Goal: Information Seeking & Learning: Learn about a topic

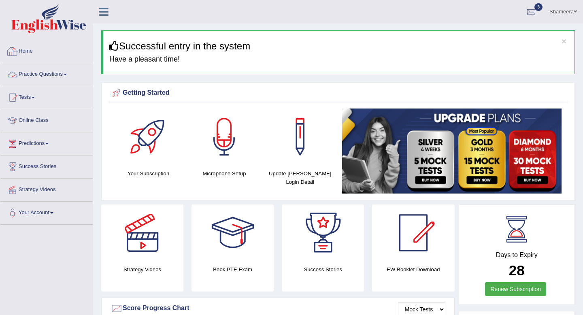
click at [47, 79] on link "Practice Questions" at bounding box center [46, 73] width 92 height 20
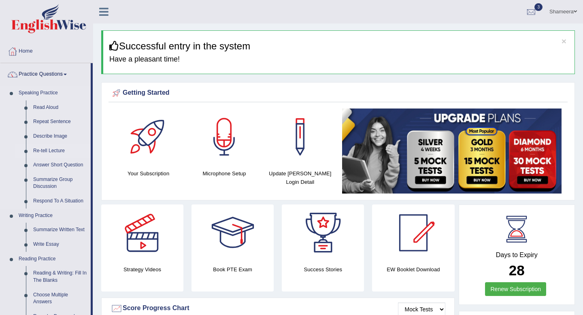
click at [47, 149] on link "Re-tell Lecture" at bounding box center [60, 151] width 61 height 15
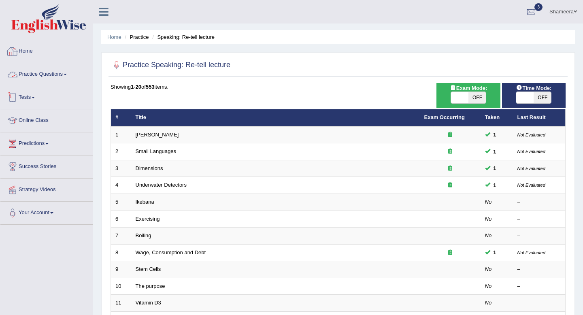
click at [37, 100] on link "Tests" at bounding box center [46, 96] width 92 height 20
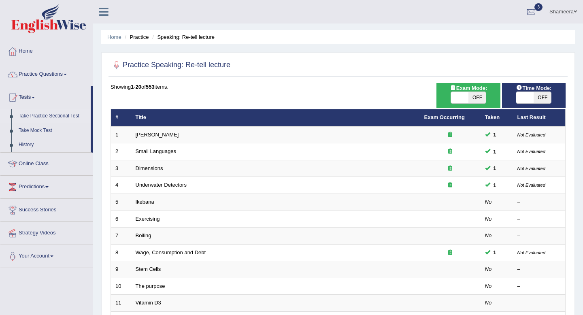
click at [38, 115] on link "Take Practice Sectional Test" at bounding box center [53, 116] width 76 height 15
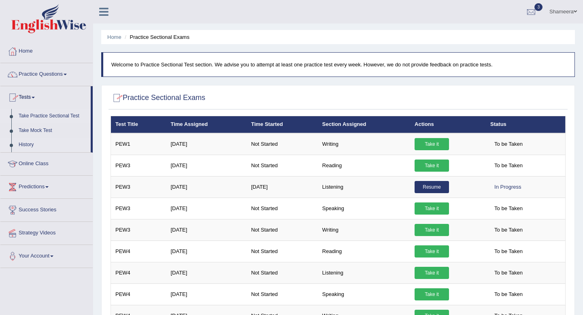
click at [29, 144] on link "History" at bounding box center [53, 145] width 76 height 15
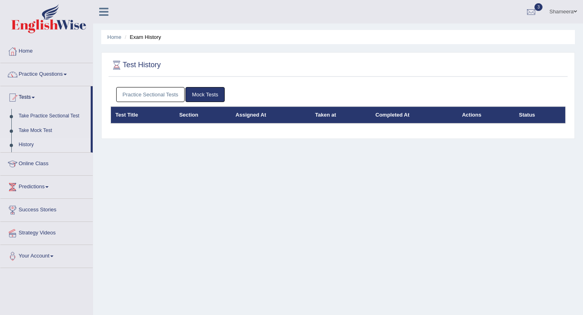
click at [153, 95] on link "Practice Sectional Tests" at bounding box center [150, 94] width 69 height 15
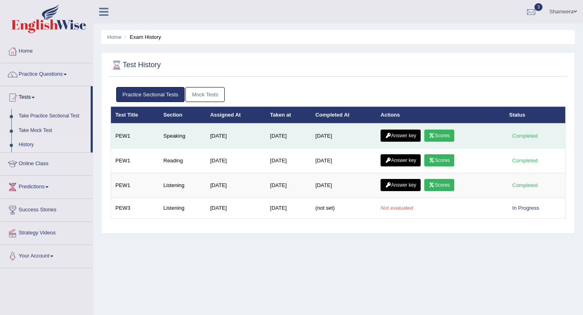
click at [439, 134] on link "Scores" at bounding box center [439, 135] width 30 height 12
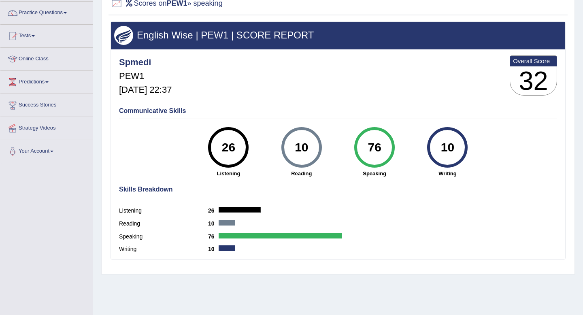
scroll to position [62, 0]
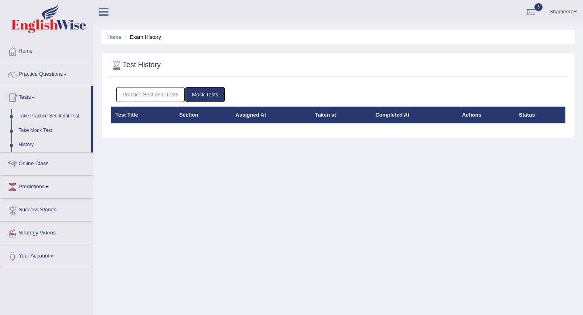
click at [160, 95] on link "Practice Sectional Tests" at bounding box center [150, 94] width 69 height 15
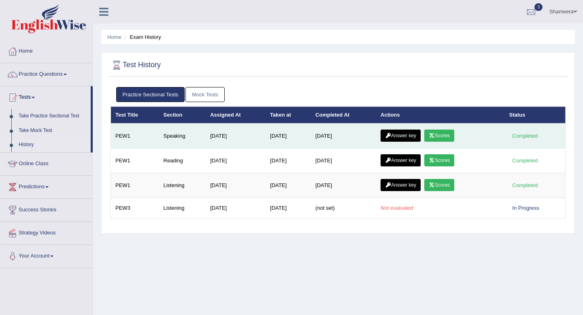
click at [398, 135] on link "Answer key" at bounding box center [400, 135] width 40 height 12
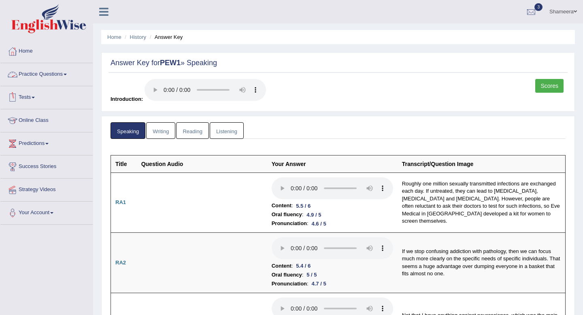
click at [59, 75] on link "Practice Questions" at bounding box center [46, 73] width 92 height 20
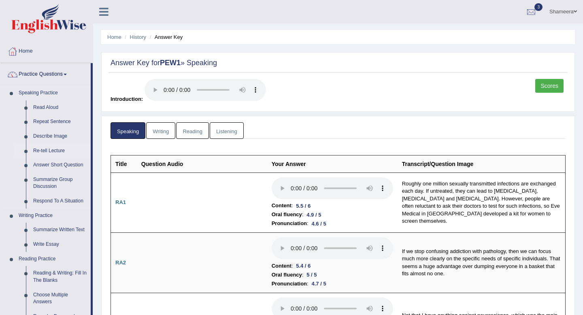
click at [52, 149] on link "Re-tell Lecture" at bounding box center [60, 151] width 61 height 15
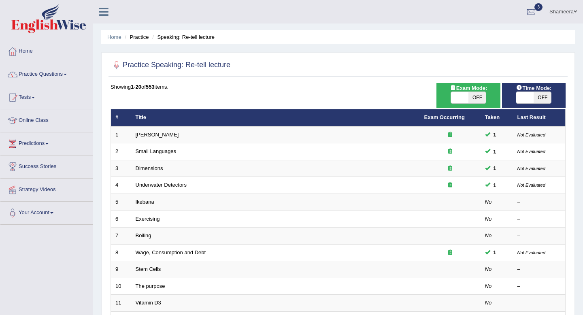
click at [465, 100] on span at bounding box center [459, 97] width 17 height 11
checkbox input "true"
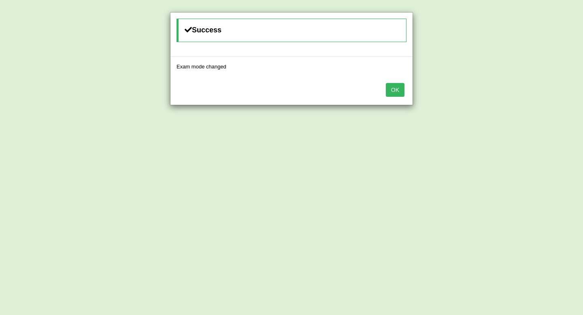
click at [399, 94] on button "OK" at bounding box center [395, 90] width 19 height 14
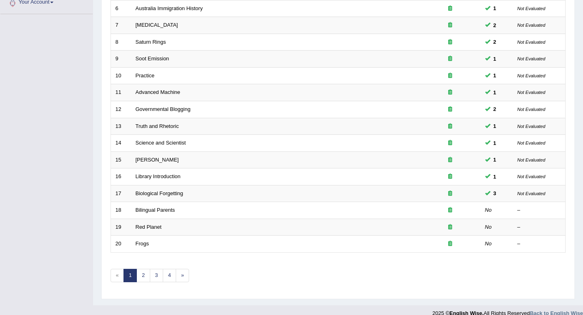
scroll to position [221, 0]
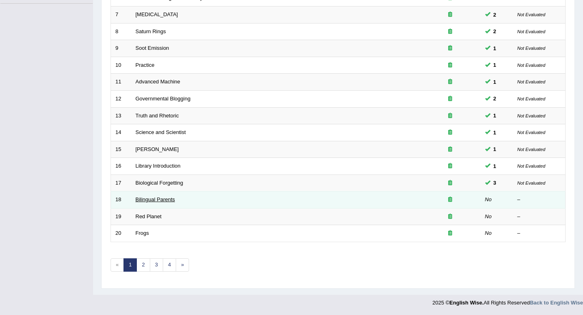
click at [164, 200] on link "Bilingual Parents" at bounding box center [156, 199] width 40 height 6
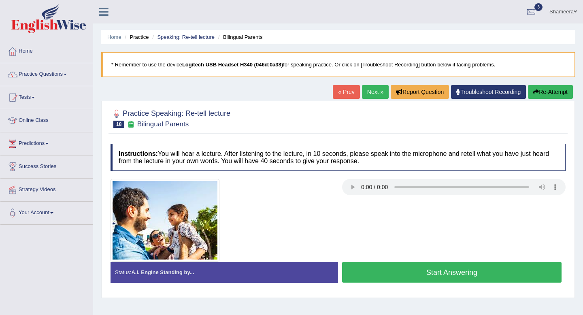
click at [399, 275] on button "Start Answering" at bounding box center [451, 272] width 219 height 21
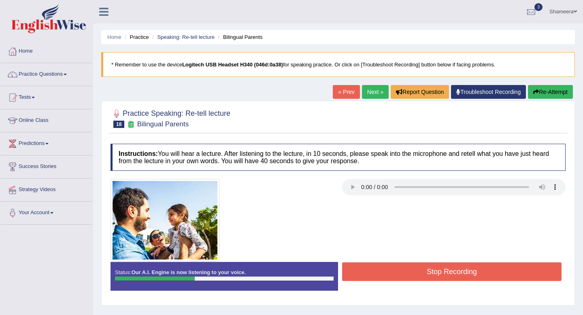
click at [552, 91] on button "Re-Attempt" at bounding box center [550, 92] width 45 height 14
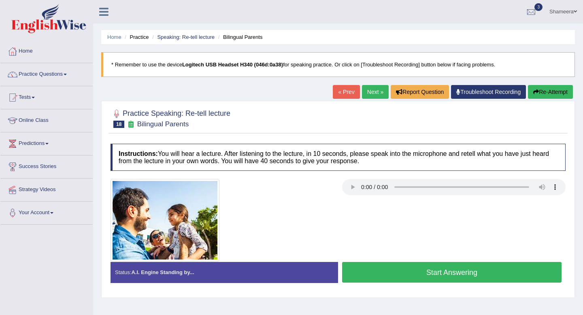
click at [456, 272] on button "Start Answering" at bounding box center [451, 272] width 219 height 21
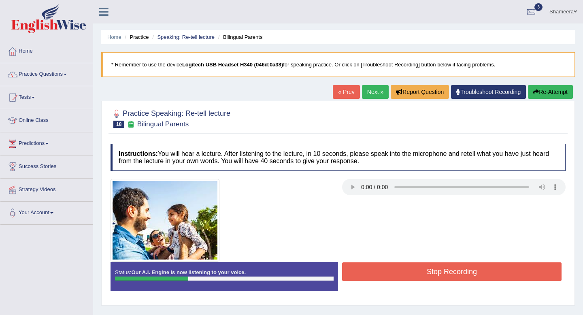
click at [550, 96] on button "Re-Attempt" at bounding box center [550, 92] width 45 height 14
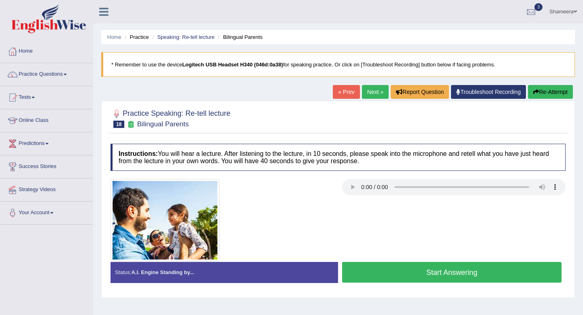
click at [443, 274] on button "Start Answering" at bounding box center [451, 272] width 219 height 21
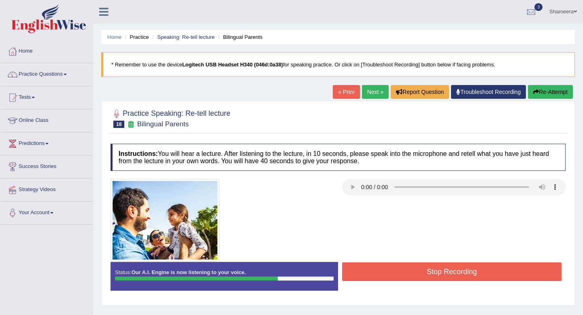
click at [473, 275] on button "Stop Recording" at bounding box center [451, 271] width 219 height 19
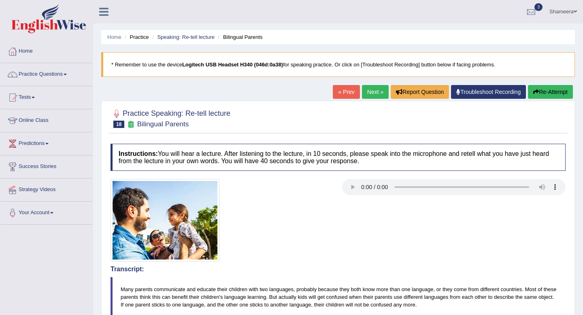
click at [365, 91] on link "Next »" at bounding box center [375, 92] width 27 height 14
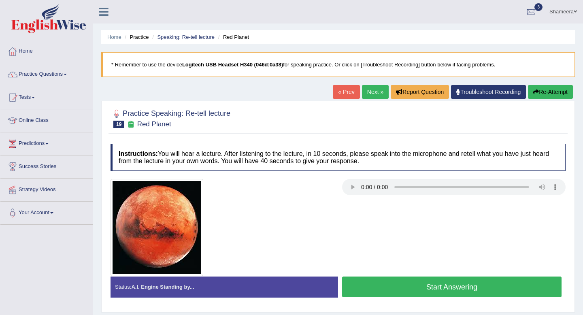
click at [405, 288] on button "Start Answering" at bounding box center [451, 286] width 219 height 21
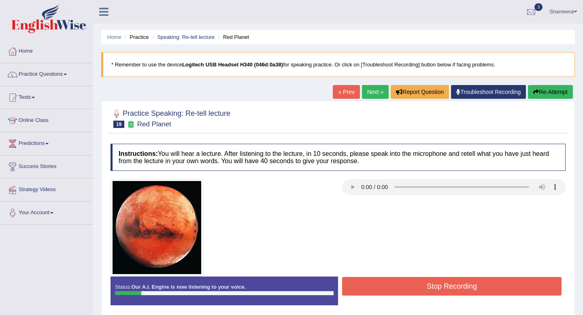
click at [544, 92] on button "Re-Attempt" at bounding box center [550, 92] width 45 height 14
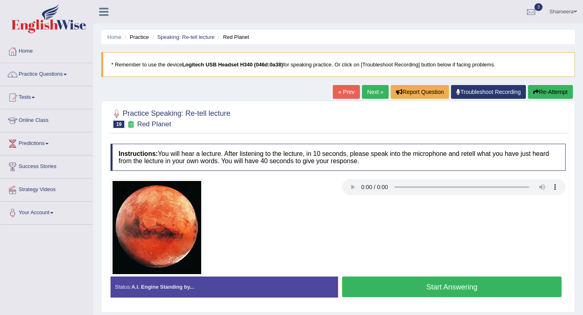
click at [431, 286] on button "Start Answering" at bounding box center [451, 286] width 219 height 21
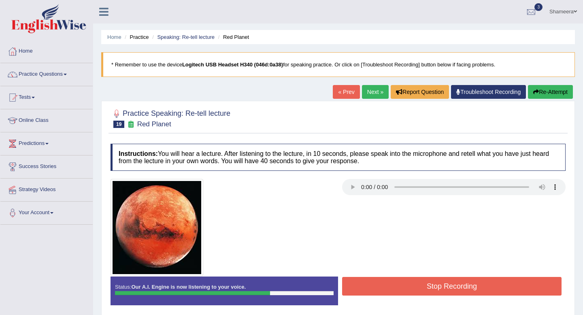
click at [467, 295] on button "Stop Recording" at bounding box center [451, 286] width 219 height 19
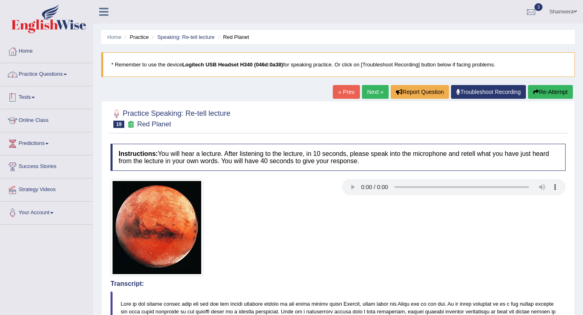
click at [65, 76] on link "Practice Questions" at bounding box center [46, 73] width 92 height 20
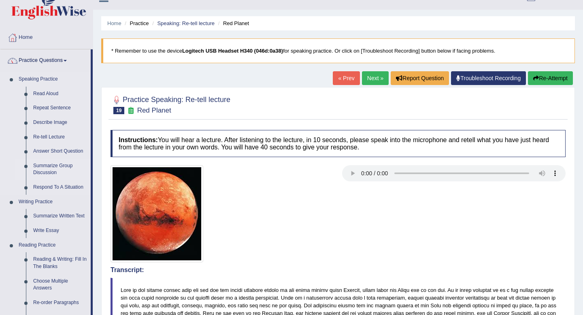
scroll to position [16, 0]
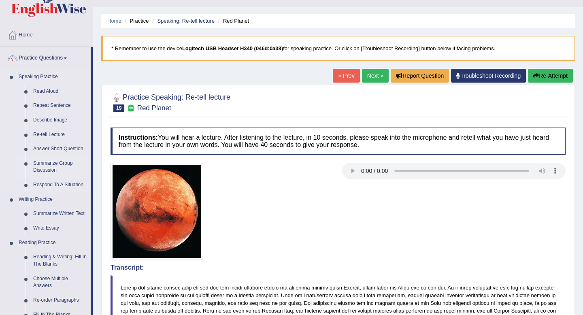
click at [51, 165] on link "Summarize Group Discussion" at bounding box center [60, 166] width 61 height 21
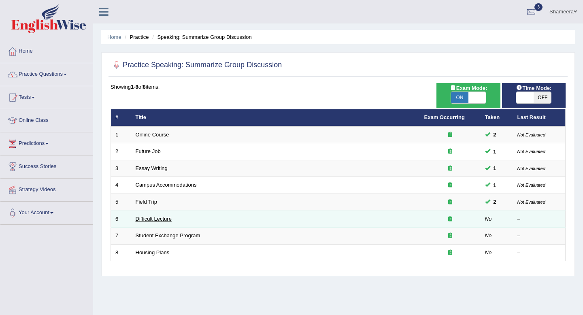
click at [151, 217] on link "Difficult Lecture" at bounding box center [154, 219] width 36 height 6
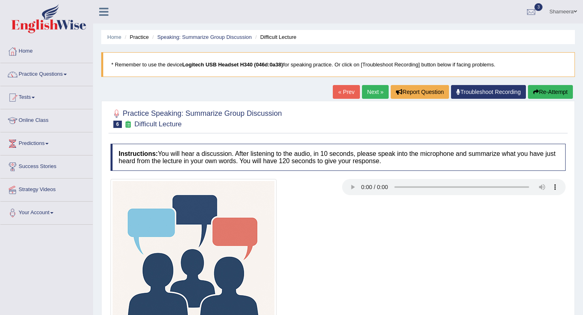
scroll to position [110, 0]
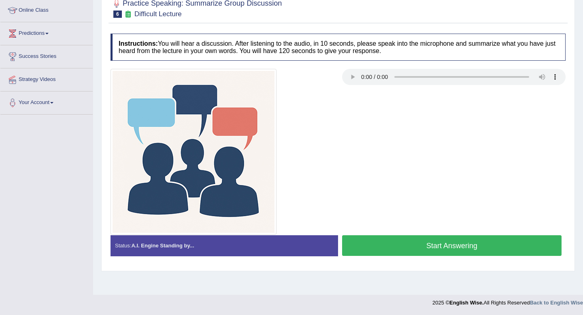
click at [422, 244] on button "Start Answering" at bounding box center [451, 245] width 219 height 21
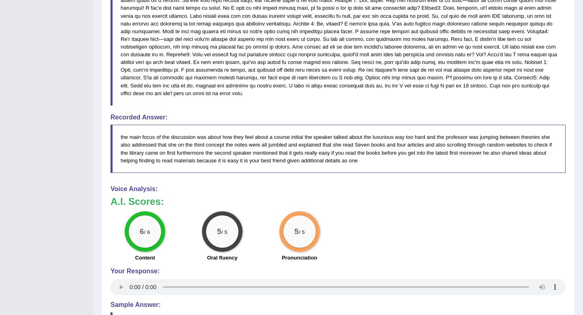
scroll to position [396, 0]
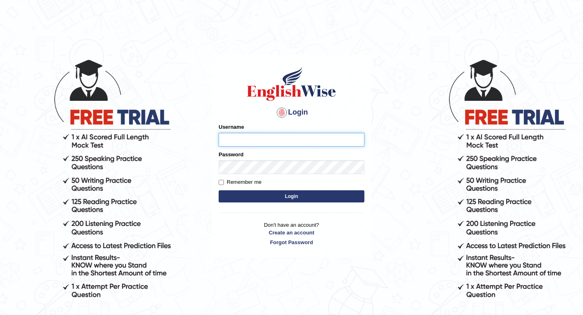
type input "Spmedi"
click at [303, 196] on button "Login" at bounding box center [292, 196] width 146 height 12
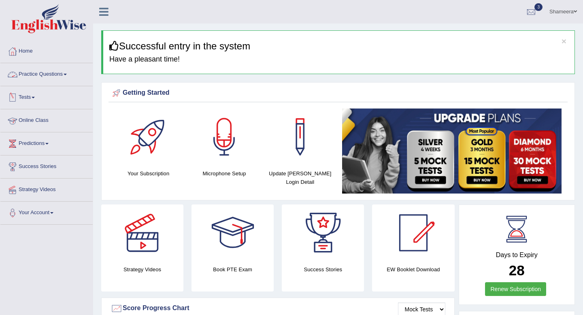
click at [62, 76] on link "Practice Questions" at bounding box center [46, 73] width 92 height 20
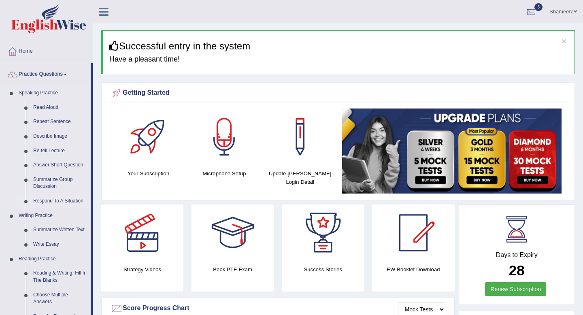
click at [57, 201] on link "Respond To A Situation" at bounding box center [60, 201] width 61 height 15
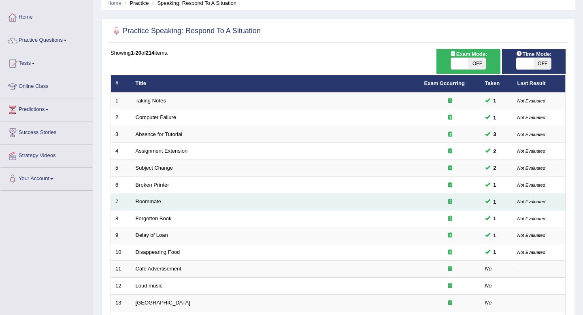
scroll to position [34, 0]
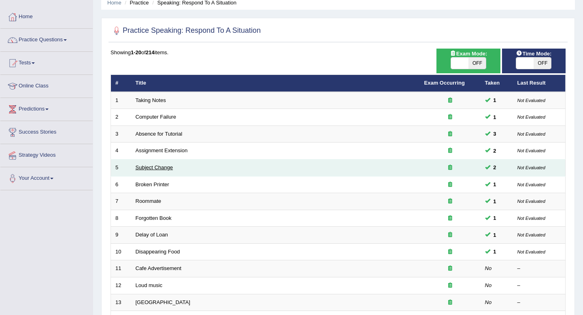
click at [162, 167] on link "Subject Change" at bounding box center [155, 167] width 38 height 6
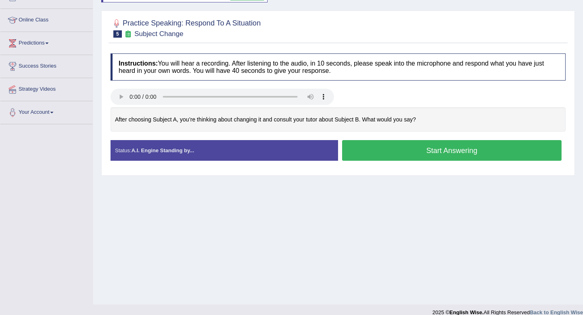
scroll to position [99, 0]
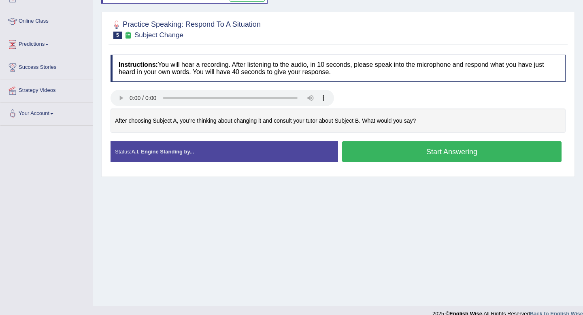
click at [418, 153] on button "Start Answering" at bounding box center [451, 151] width 219 height 21
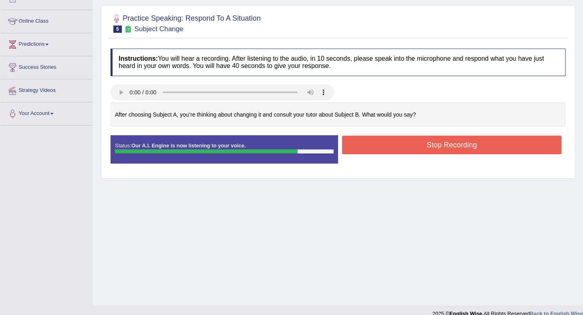
click at [420, 150] on button "Stop Recording" at bounding box center [451, 145] width 219 height 19
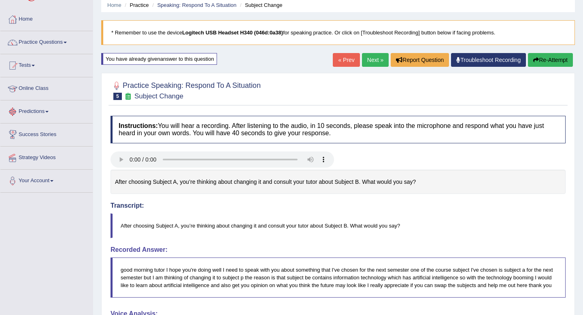
scroll to position [31, 0]
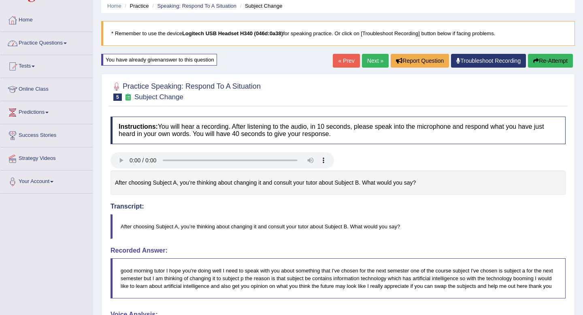
click at [66, 43] on link "Practice Questions" at bounding box center [46, 42] width 92 height 20
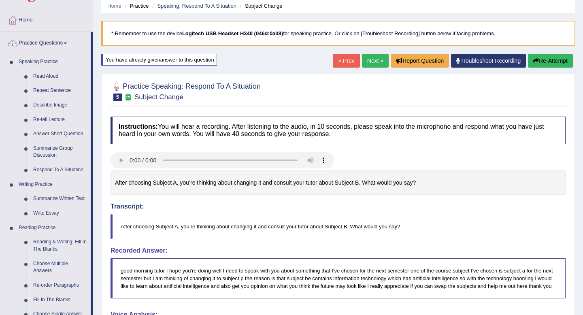
click at [54, 43] on link "Practice Questions" at bounding box center [45, 42] width 90 height 20
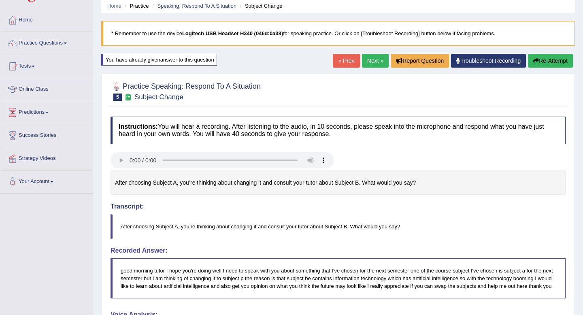
click at [35, 66] on span at bounding box center [33, 67] width 3 height 2
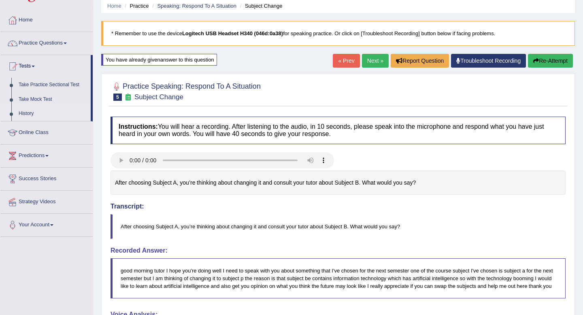
click at [28, 114] on link "History" at bounding box center [53, 113] width 76 height 15
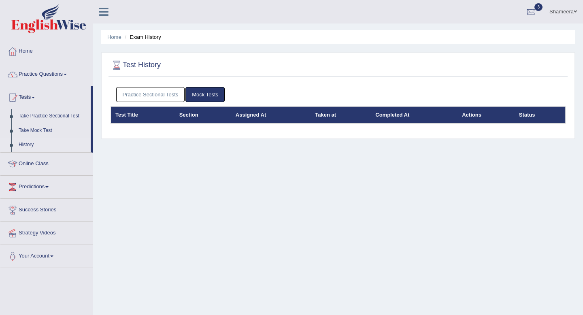
click at [157, 98] on link "Practice Sectional Tests" at bounding box center [150, 94] width 69 height 15
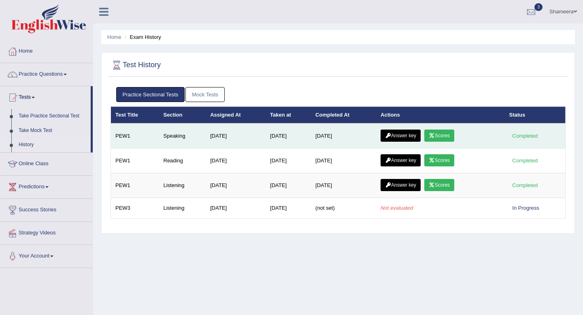
click at [401, 136] on link "Answer key" at bounding box center [400, 135] width 40 height 12
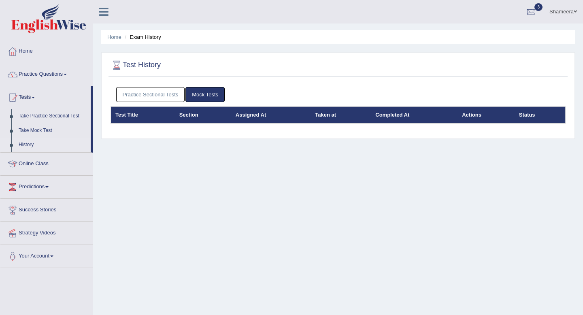
click at [167, 93] on link "Practice Sectional Tests" at bounding box center [150, 94] width 69 height 15
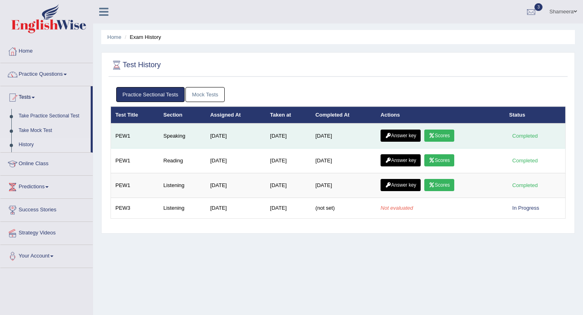
click at [443, 137] on link "Scores" at bounding box center [439, 135] width 30 height 12
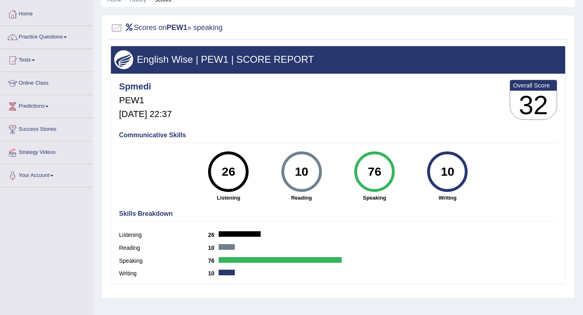
scroll to position [35, 0]
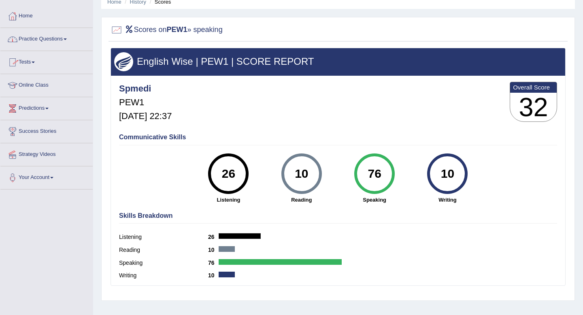
click at [38, 59] on link "Tests" at bounding box center [46, 61] width 92 height 20
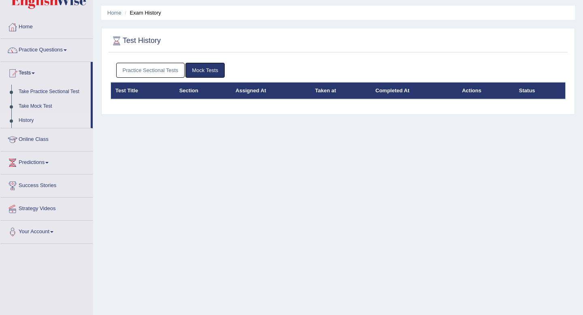
scroll to position [30, 0]
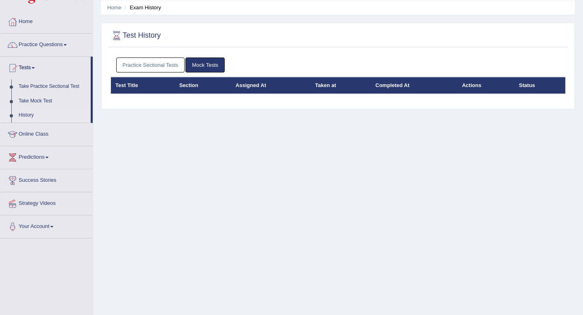
click at [158, 62] on link "Practice Sectional Tests" at bounding box center [150, 64] width 69 height 15
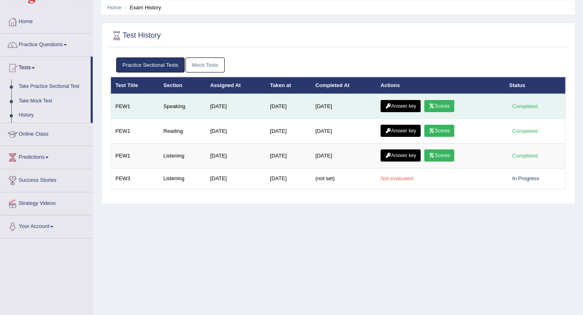
click at [394, 106] on link "Answer key" at bounding box center [400, 106] width 40 height 12
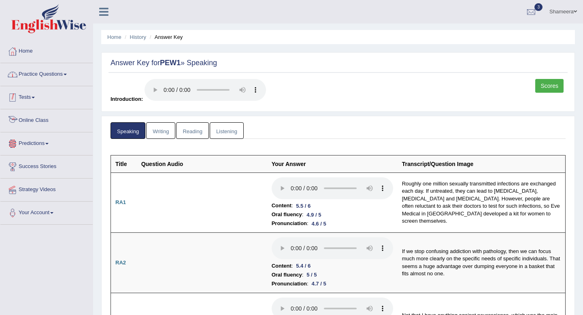
click at [56, 72] on link "Practice Questions" at bounding box center [46, 73] width 92 height 20
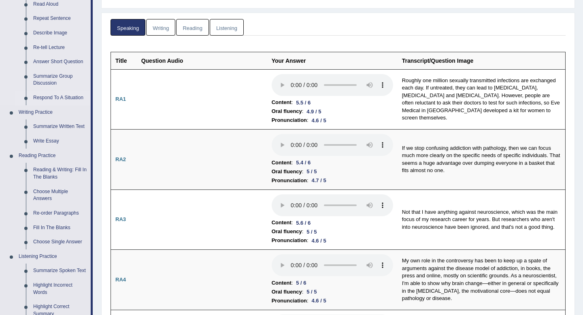
scroll to position [109, 0]
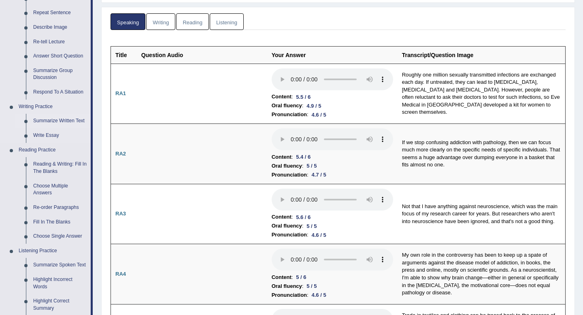
click at [58, 119] on link "Summarize Written Text" at bounding box center [60, 121] width 61 height 15
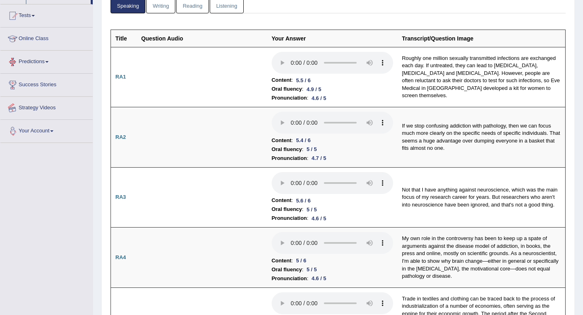
scroll to position [166, 0]
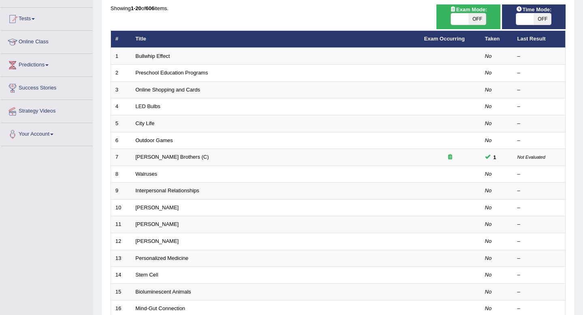
scroll to position [83, 0]
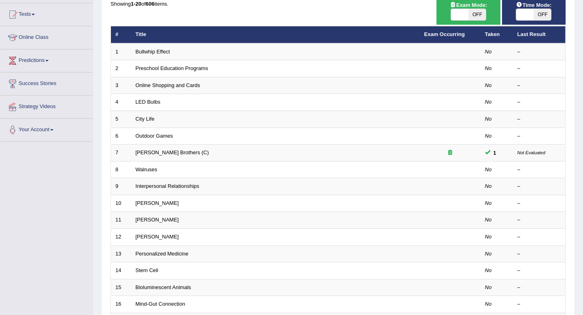
click at [467, 15] on span at bounding box center [459, 14] width 17 height 11
click at [458, 14] on span at bounding box center [459, 14] width 17 height 11
checkbox input "true"
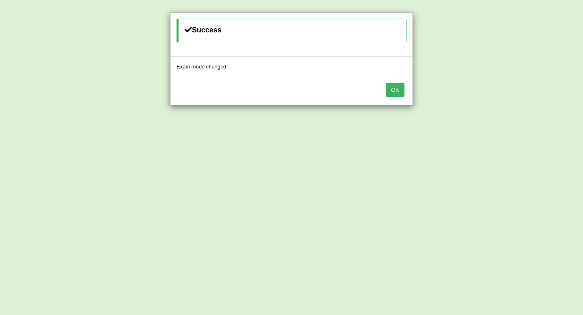
click at [393, 89] on button "OK" at bounding box center [395, 90] width 19 height 14
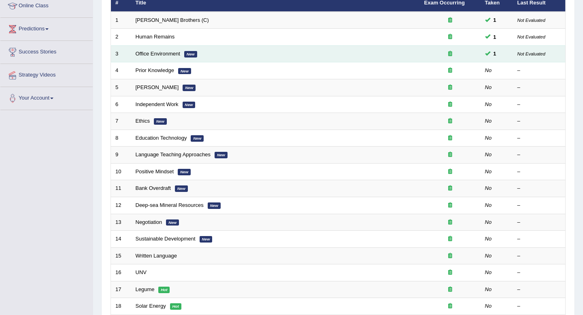
scroll to position [115, 0]
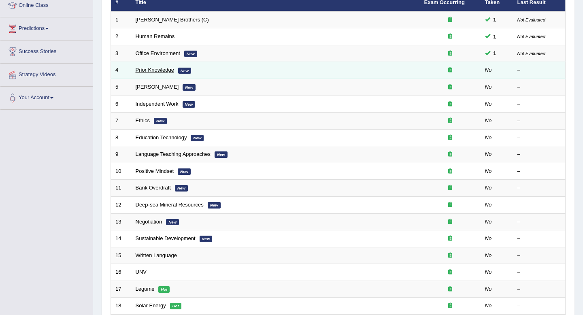
click at [146, 69] on link "Prior Knowledge" at bounding box center [155, 70] width 38 height 6
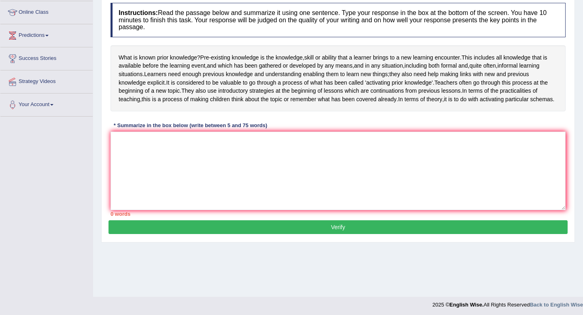
scroll to position [108, 0]
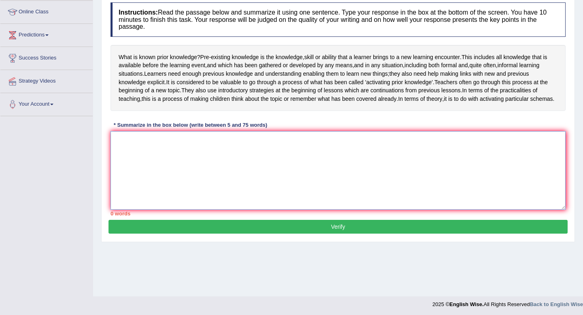
click at [240, 172] on textarea at bounding box center [337, 170] width 455 height 79
type textarea "P"
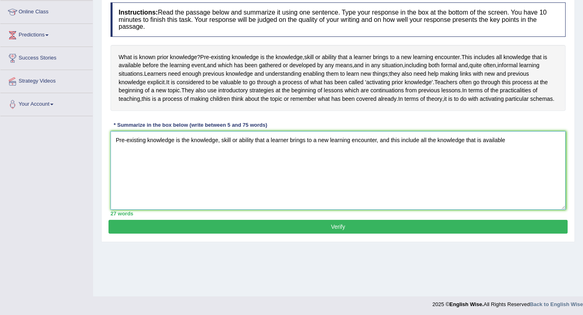
drag, startPoint x: 521, startPoint y: 121, endPoint x: 516, endPoint y: 160, distance: 39.1
click at [516, 160] on textarea "Pre-existing knowledge is the knowledge, skill or ability that a learner brings…" at bounding box center [337, 170] width 455 height 79
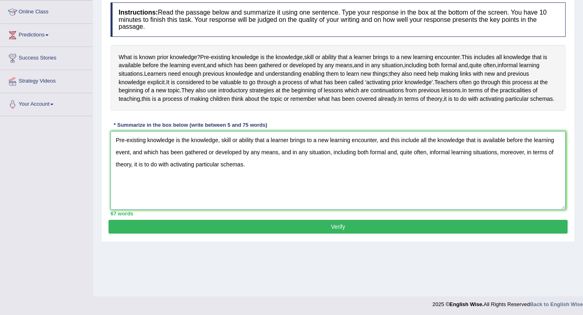
scroll to position [110, 0]
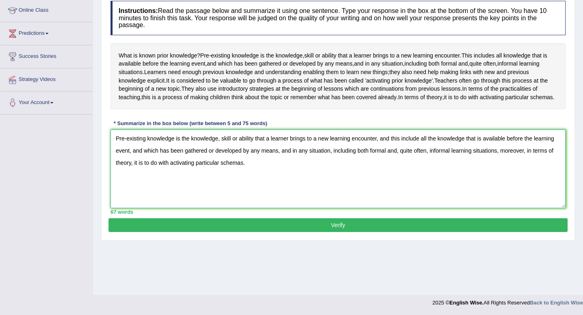
type textarea "Pre-existing knowledge is the knowledge, skill or ability that a learner brings…"
click at [323, 232] on button "Verify" at bounding box center [337, 225] width 459 height 14
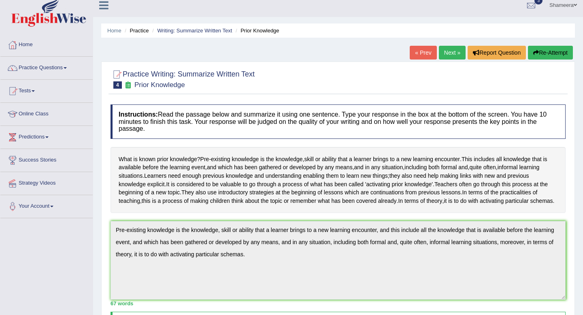
scroll to position [0, 0]
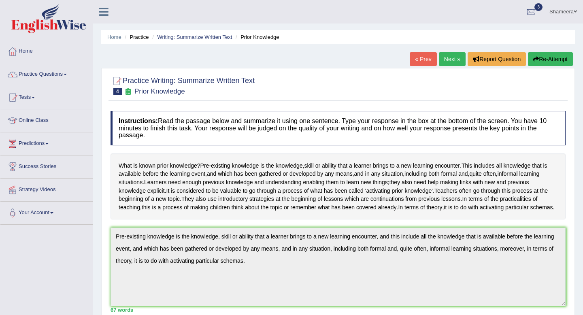
click at [65, 76] on link "Practice Questions" at bounding box center [46, 73] width 92 height 20
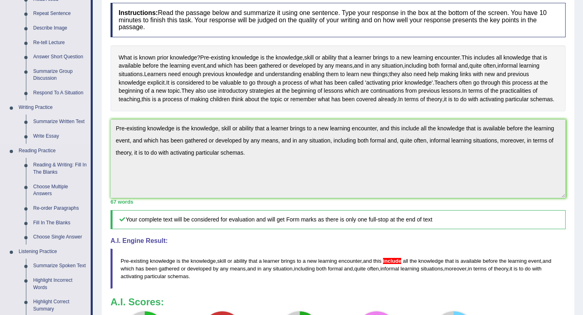
scroll to position [108, 0]
click at [62, 164] on link "Reading & Writing: Fill In The Blanks" at bounding box center [60, 167] width 61 height 21
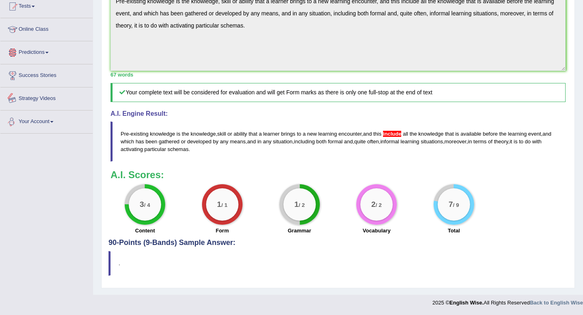
scroll to position [348, 0]
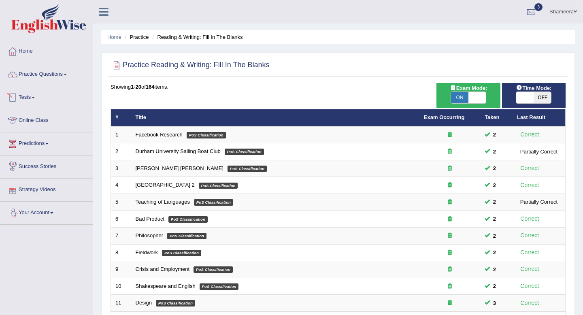
click at [71, 81] on link "Practice Questions" at bounding box center [46, 73] width 92 height 20
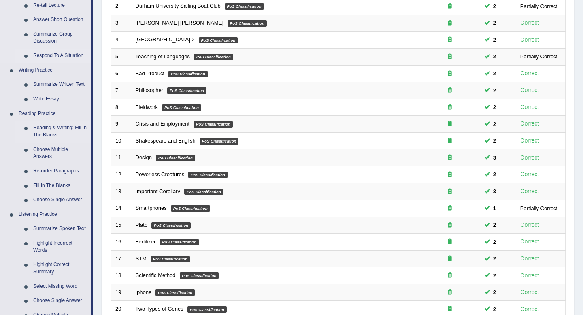
scroll to position [155, 0]
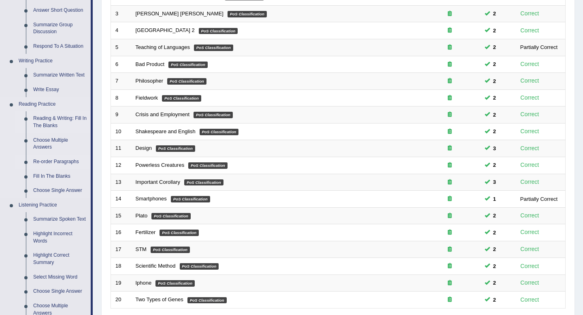
click at [59, 162] on link "Re-order Paragraphs" at bounding box center [60, 162] width 61 height 15
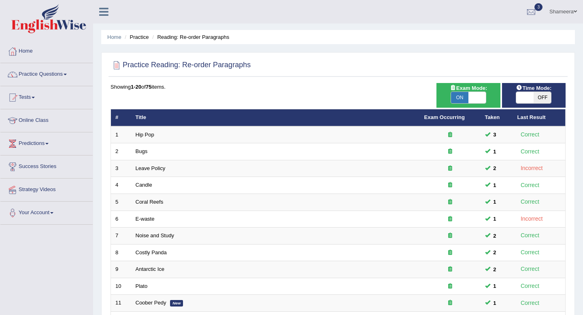
click at [475, 97] on span at bounding box center [476, 97] width 17 height 11
checkbox input "false"
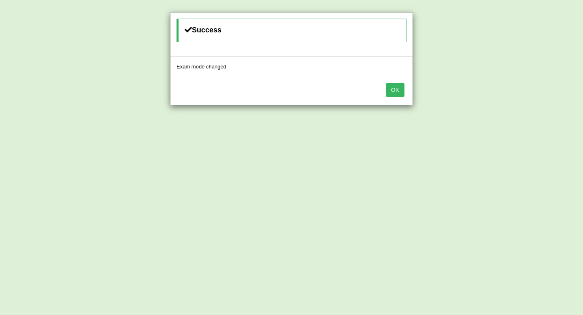
click at [393, 93] on button "OK" at bounding box center [395, 90] width 19 height 14
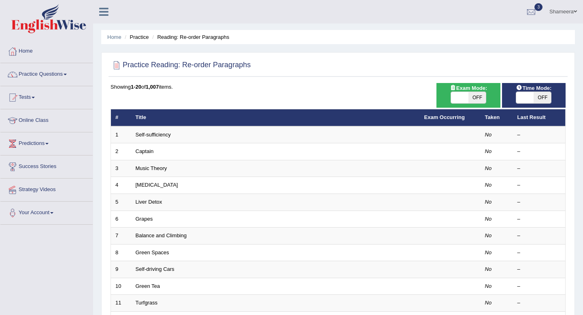
click at [463, 95] on span at bounding box center [459, 97] width 17 height 11
checkbox input "true"
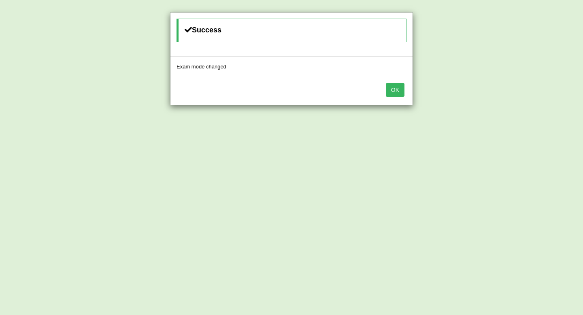
click at [398, 91] on button "OK" at bounding box center [395, 90] width 19 height 14
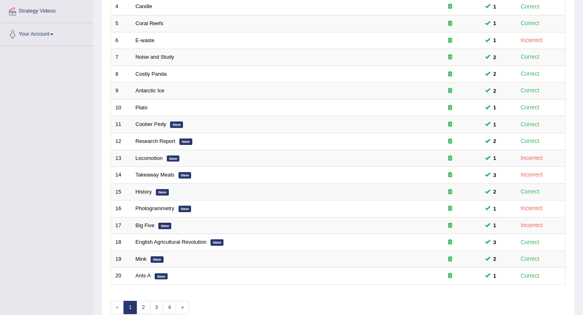
scroll to position [221, 0]
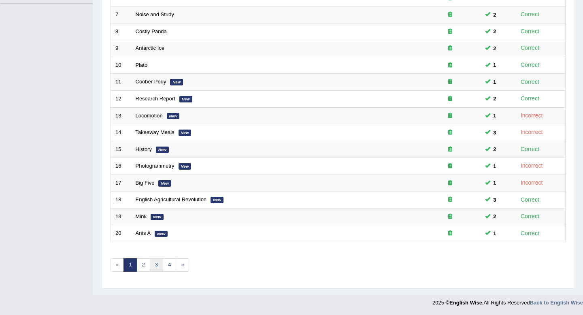
click at [153, 266] on link "3" at bounding box center [156, 264] width 13 height 13
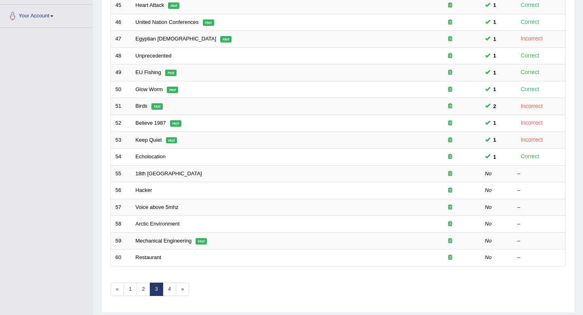
scroll to position [192, 0]
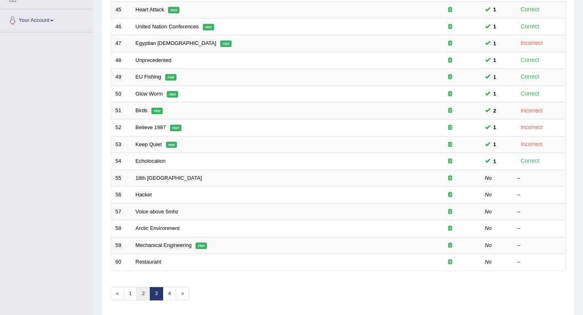
click at [141, 292] on link "2" at bounding box center [142, 293] width 13 height 13
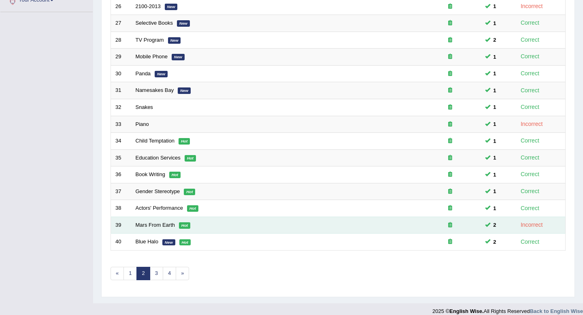
scroll to position [213, 0]
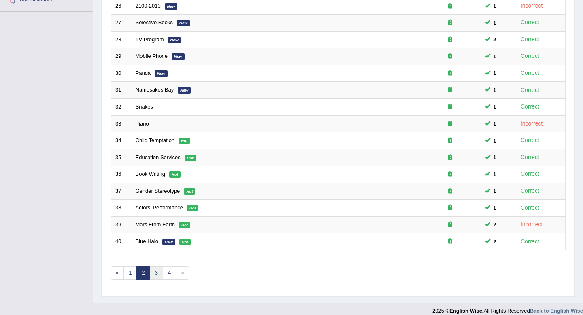
click at [157, 278] on link "3" at bounding box center [156, 272] width 13 height 13
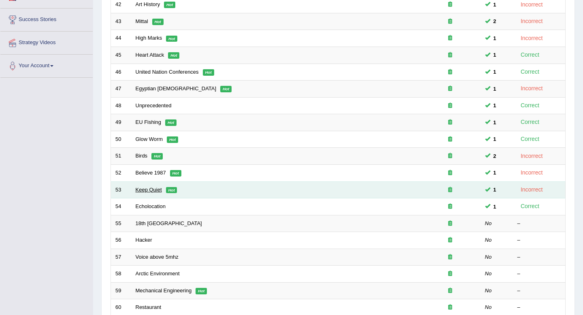
click at [146, 190] on link "Keep Quiet" at bounding box center [149, 190] width 26 height 6
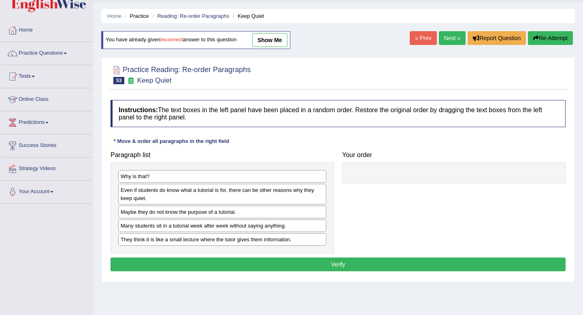
scroll to position [16, 0]
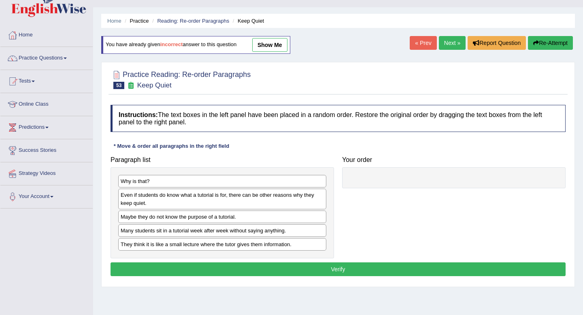
click at [272, 46] on link "show me" at bounding box center [269, 45] width 35 height 14
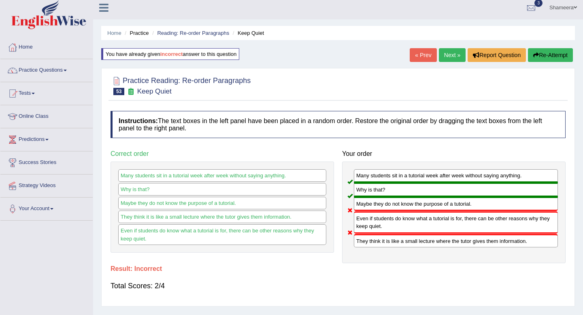
scroll to position [0, 0]
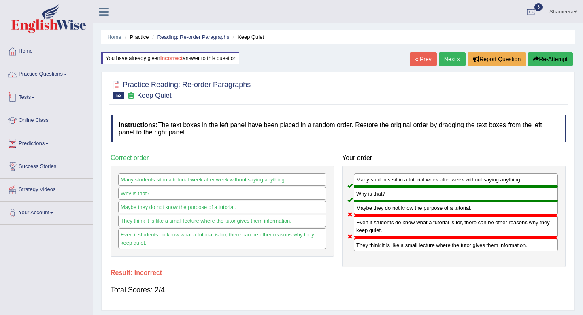
click at [66, 76] on link "Practice Questions" at bounding box center [46, 73] width 92 height 20
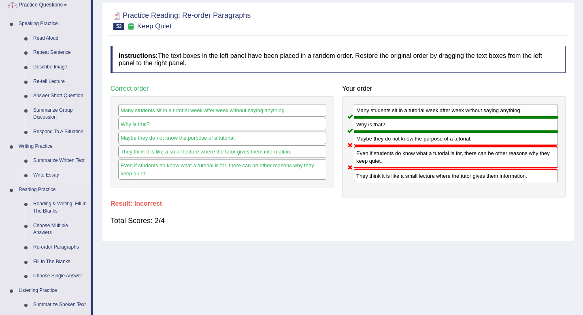
scroll to position [70, 0]
click at [65, 204] on link "Reading & Writing: Fill In The Blanks" at bounding box center [60, 206] width 61 height 21
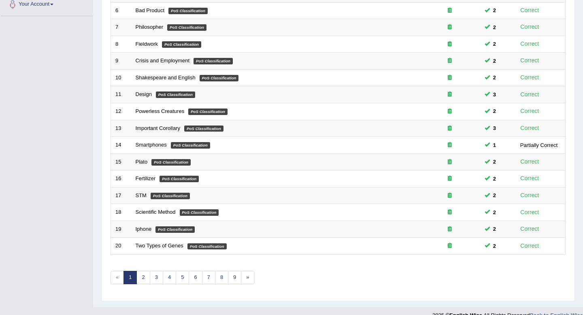
scroll to position [216, 0]
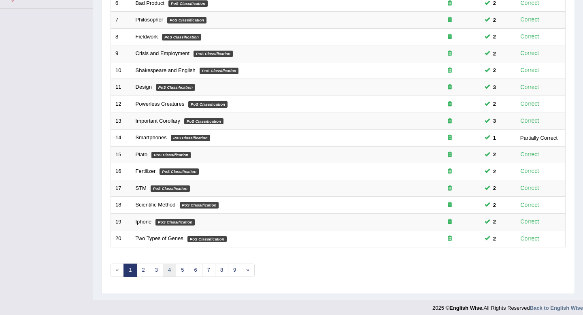
click at [168, 273] on link "4" at bounding box center [169, 269] width 13 height 13
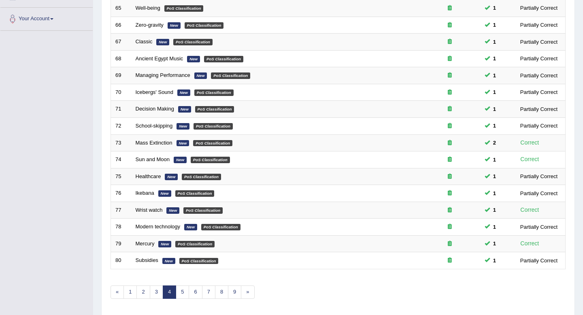
scroll to position [221, 0]
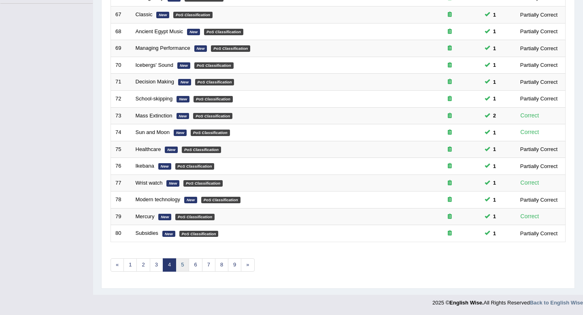
click at [181, 265] on link "5" at bounding box center [182, 264] width 13 height 13
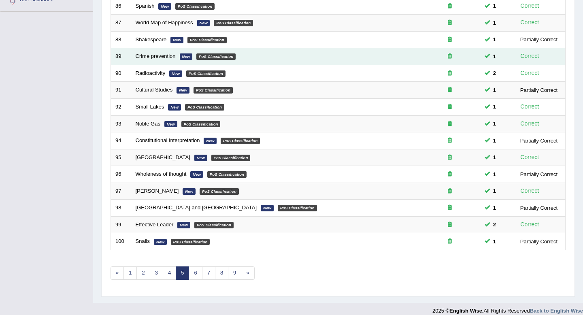
scroll to position [213, 0]
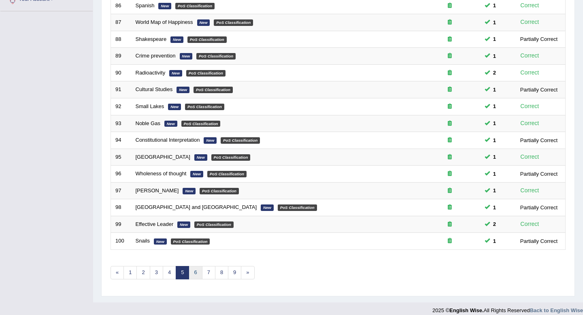
click at [195, 274] on link "6" at bounding box center [195, 272] width 13 height 13
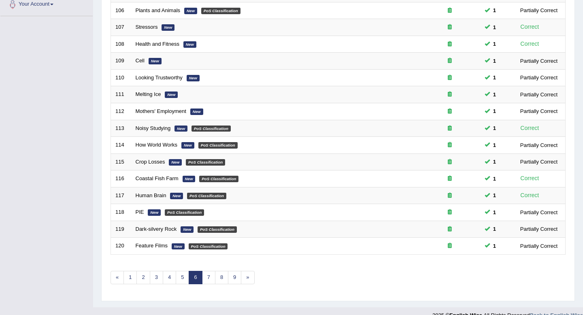
scroll to position [221, 0]
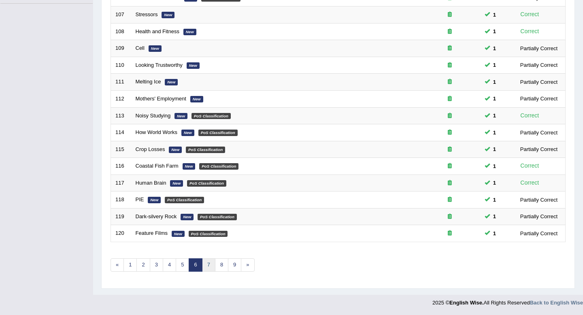
click at [206, 267] on link "7" at bounding box center [208, 264] width 13 height 13
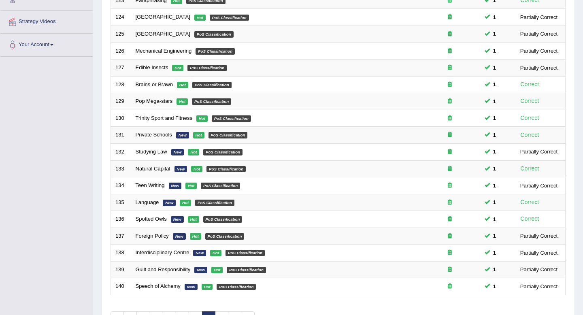
scroll to position [221, 0]
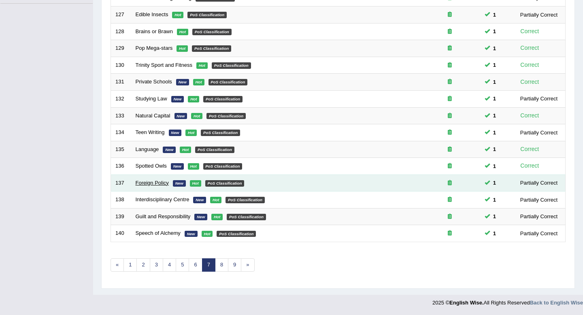
click at [154, 183] on link "Foreign Policy" at bounding box center [152, 183] width 33 height 6
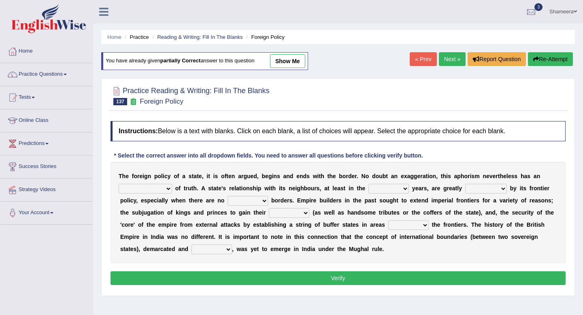
click at [294, 58] on link "show me" at bounding box center [287, 61] width 35 height 14
select select "element"
select select "formative"
select select "managed"
select select "set"
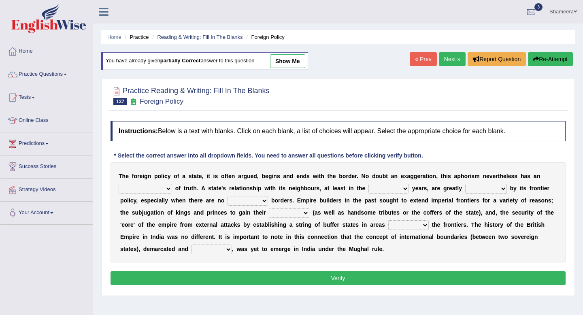
select select "allegiance"
select select "adjoining"
select select "defected"
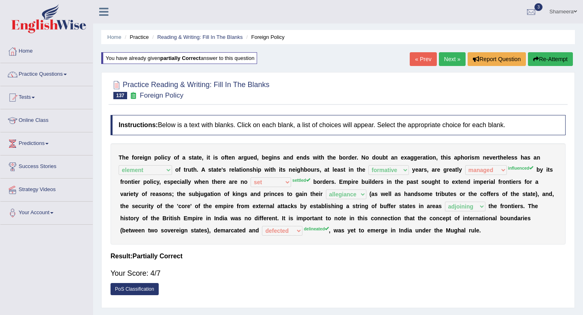
click at [552, 58] on button "Re-Attempt" at bounding box center [550, 59] width 45 height 14
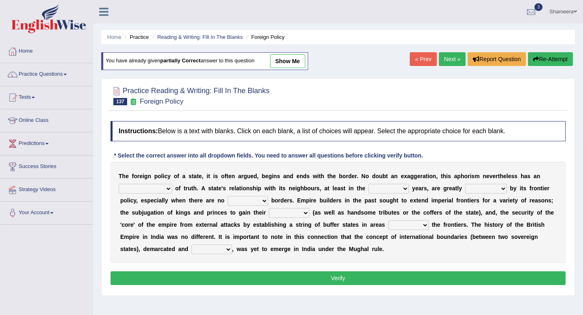
click at [259, 203] on select "satellite set settled stated" at bounding box center [247, 201] width 40 height 10
click at [195, 36] on link "Reading & Writing: Fill In The Blanks" at bounding box center [199, 37] width 85 height 6
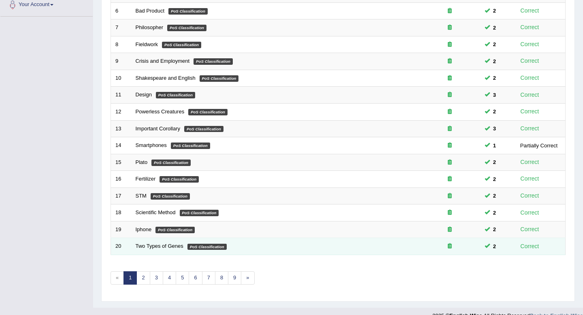
scroll to position [206, 0]
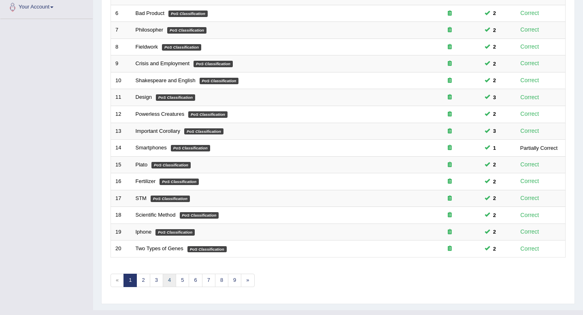
click at [167, 279] on link "4" at bounding box center [169, 280] width 13 height 13
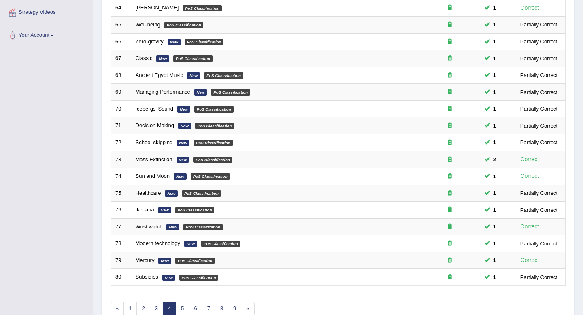
scroll to position [221, 0]
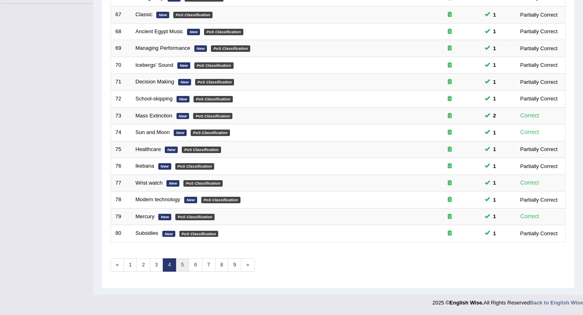
click at [185, 266] on link "5" at bounding box center [182, 264] width 13 height 13
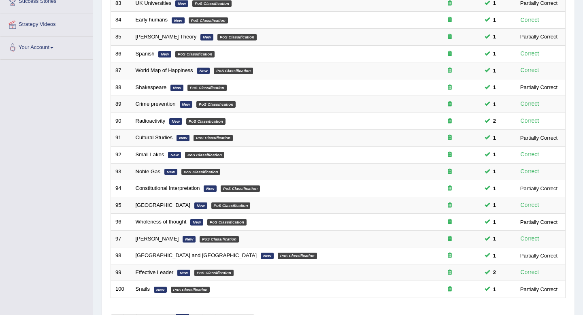
scroll to position [165, 0]
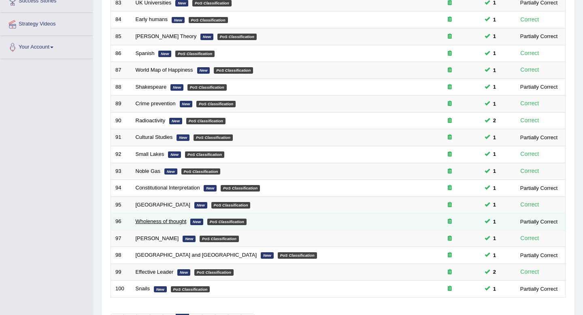
click at [151, 224] on link "Wholeness of thought" at bounding box center [161, 221] width 51 height 6
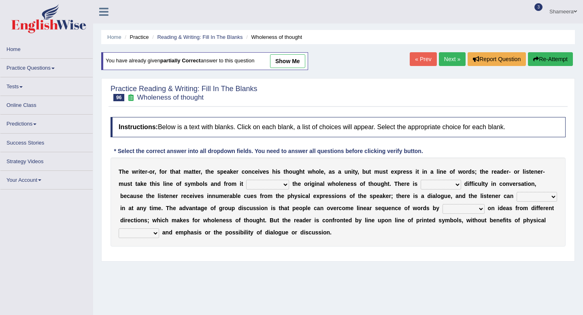
click at [300, 63] on link "show me" at bounding box center [287, 61] width 35 height 14
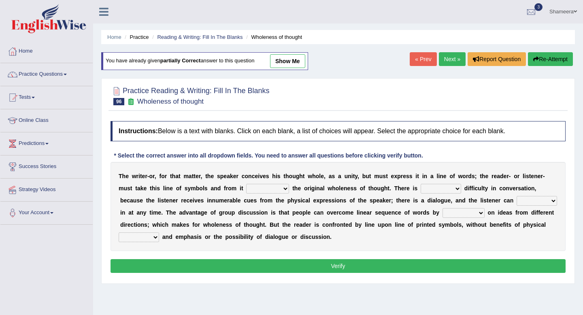
click at [300, 62] on link "show me" at bounding box center [287, 61] width 35 height 14
select select "reconstruct"
select select "no"
select select "get"
select select "spending"
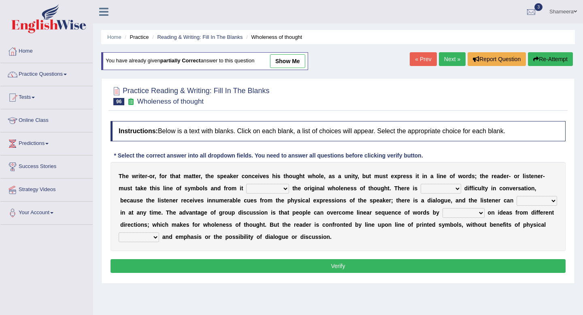
select select "tone"
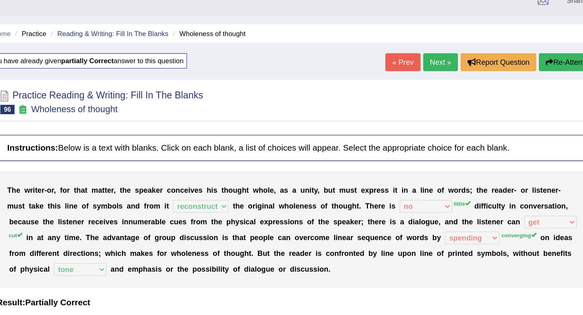
click at [448, 61] on link "Next »" at bounding box center [452, 59] width 27 height 14
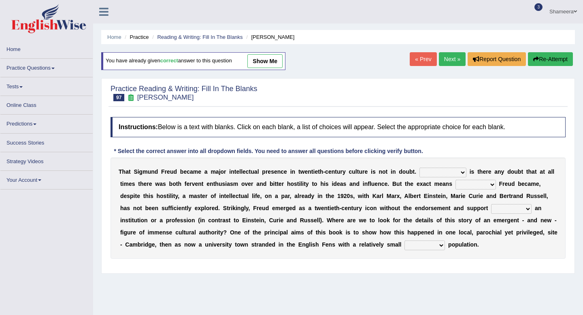
click at [448, 59] on link "Next »" at bounding box center [452, 59] width 27 height 14
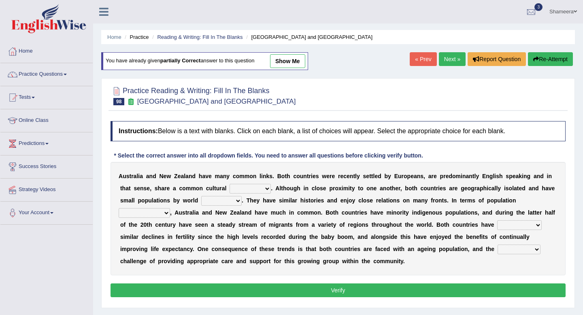
click at [292, 63] on link "show me" at bounding box center [287, 61] width 35 height 14
select select "history"
select select "standards"
select select "diversity"
select select "experienced"
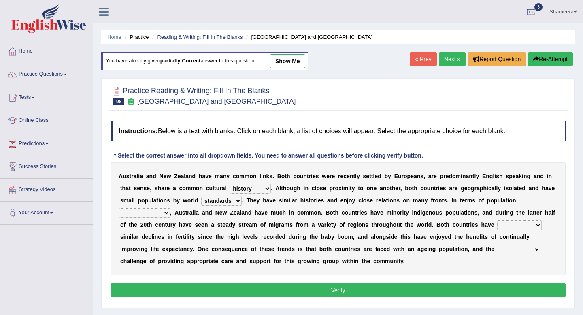
select select "associated"
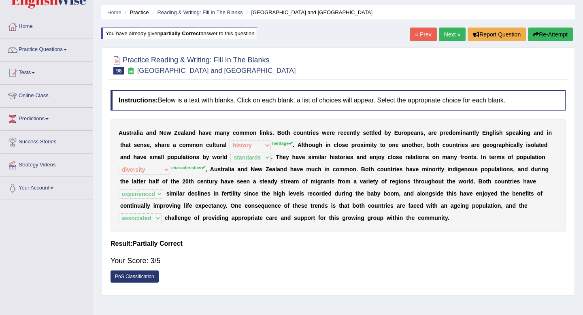
scroll to position [26, 0]
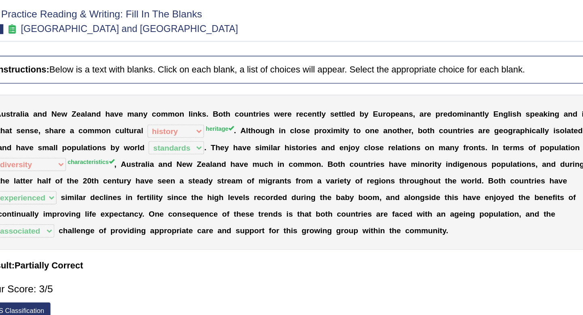
click at [275, 166] on b "a" at bounding box center [273, 168] width 3 height 6
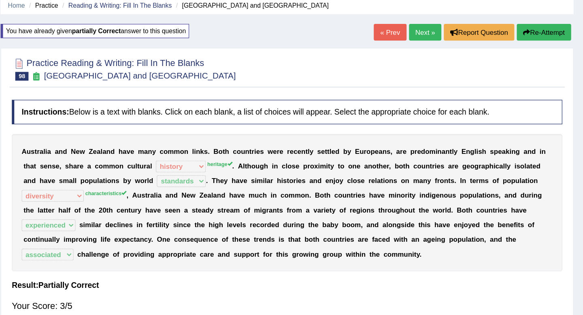
click at [450, 34] on link "Next »" at bounding box center [452, 33] width 27 height 14
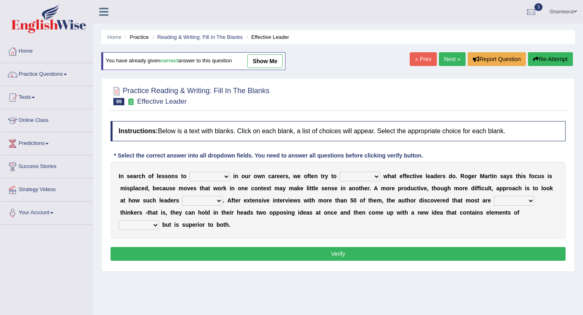
click at [456, 59] on link "Next »" at bounding box center [452, 59] width 27 height 14
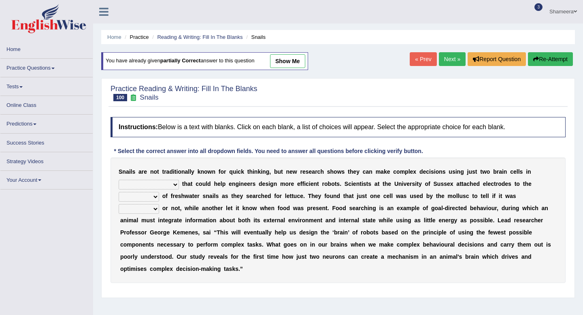
click at [454, 59] on link "Next »" at bounding box center [452, 59] width 27 height 14
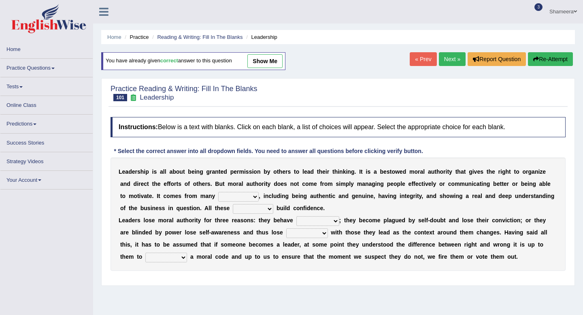
click at [454, 59] on link "Next »" at bounding box center [452, 59] width 27 height 14
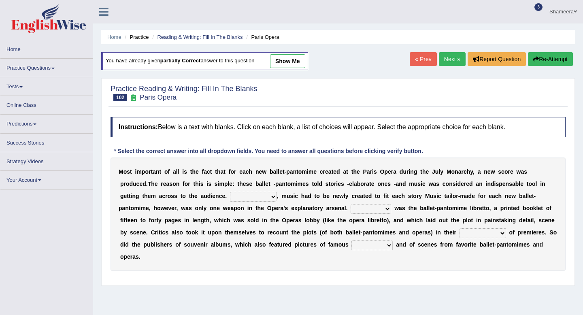
click at [449, 61] on link "Next »" at bounding box center [452, 59] width 27 height 14
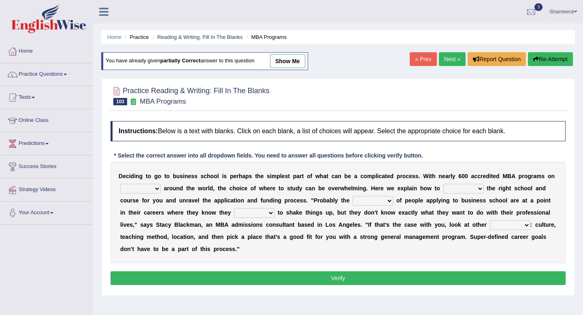
click at [290, 60] on link "show me" at bounding box center [287, 61] width 35 height 14
select select "offer"
select select "choose"
select select "majority"
select select "want"
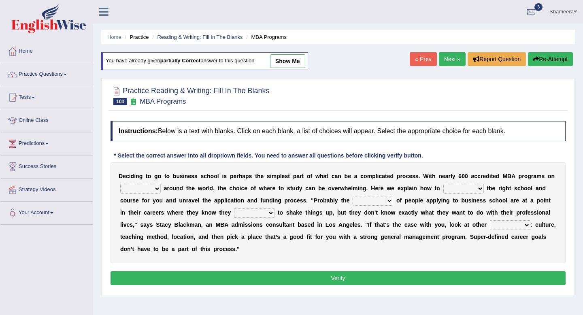
select select "factors"
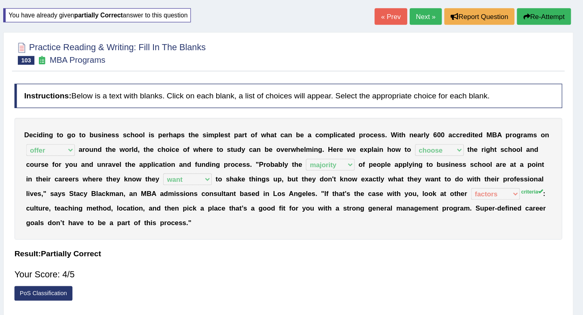
scroll to position [21, 0]
